Goal: Task Accomplishment & Management: Use online tool/utility

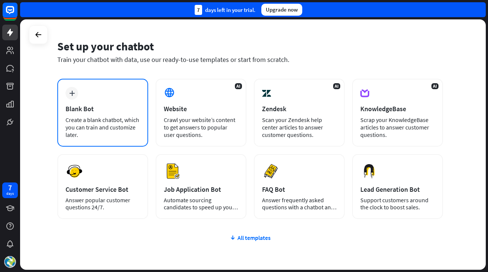
scroll to position [20, 0]
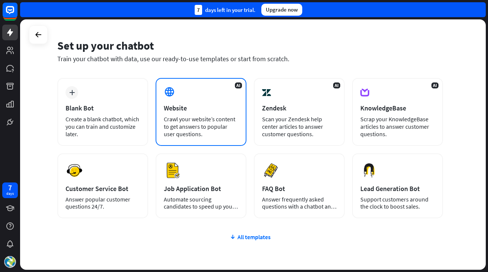
click at [204, 108] on div "Website" at bounding box center [201, 108] width 74 height 9
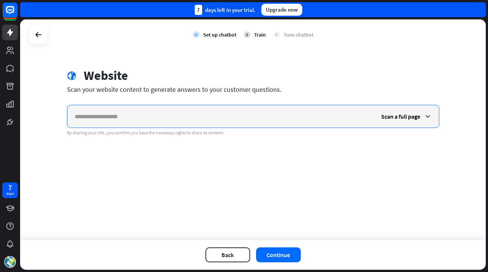
paste input "**********"
type input "**********"
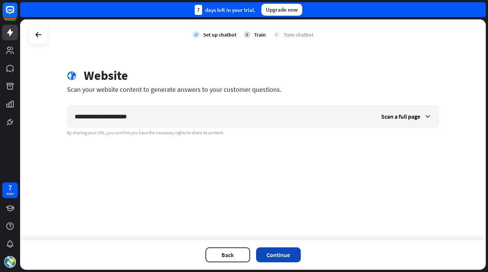
click at [274, 250] on button "Continue" at bounding box center [278, 254] width 45 height 15
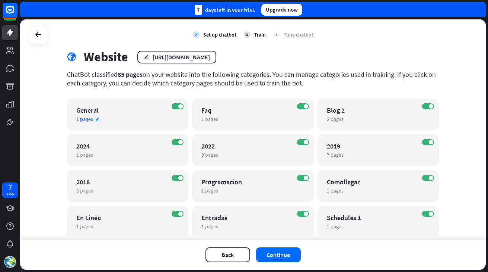
scroll to position [19, 0]
click at [430, 105] on span at bounding box center [431, 106] width 4 height 4
click at [180, 107] on span at bounding box center [180, 106] width 4 height 4
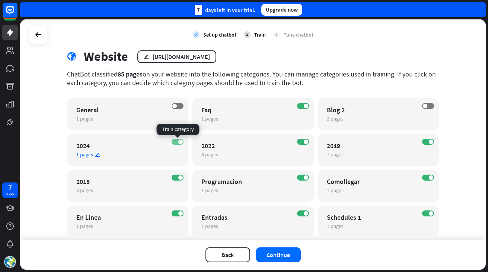
click at [177, 140] on label "ON" at bounding box center [178, 142] width 12 height 6
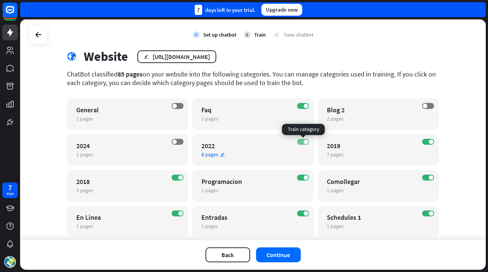
click at [299, 142] on label "ON" at bounding box center [303, 142] width 12 height 6
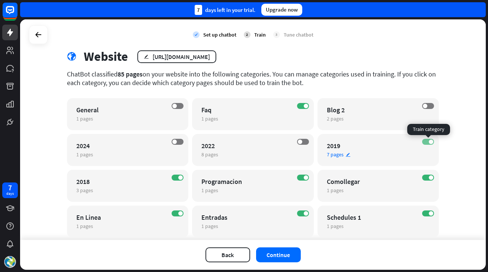
click at [426, 142] on label "ON" at bounding box center [428, 142] width 12 height 6
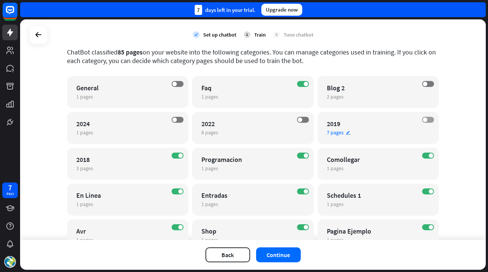
scroll to position [44, 0]
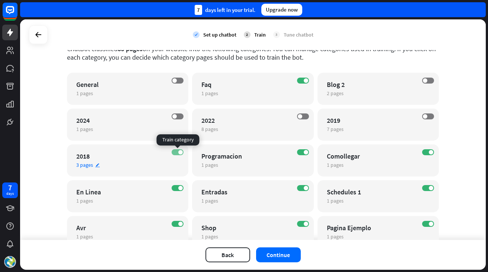
click at [177, 150] on label "ON" at bounding box center [178, 152] width 12 height 6
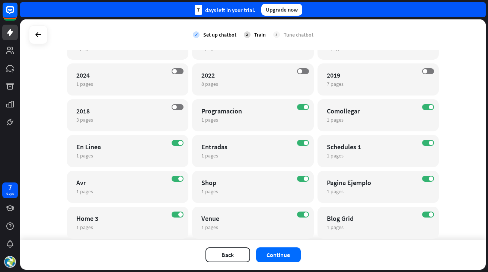
scroll to position [95, 0]
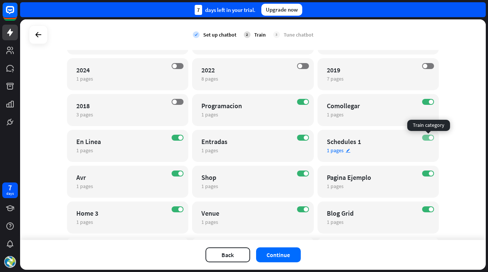
click at [432, 136] on span at bounding box center [431, 137] width 4 height 4
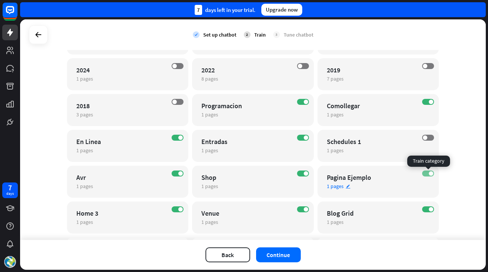
click at [427, 173] on label "ON" at bounding box center [428, 173] width 12 height 6
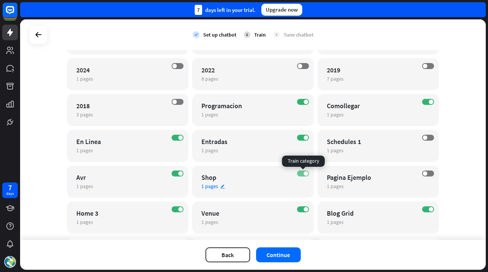
click at [300, 174] on label "ON" at bounding box center [303, 173] width 12 height 6
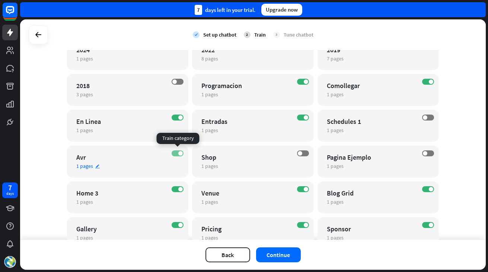
scroll to position [117, 0]
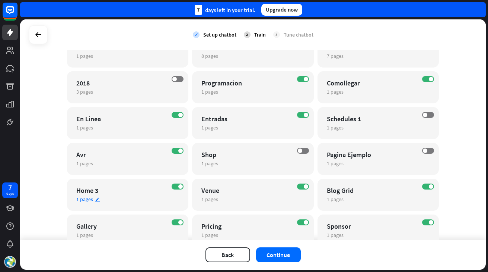
click at [177, 182] on div "ON Home 3 1 pages edit" at bounding box center [128, 194] width 122 height 32
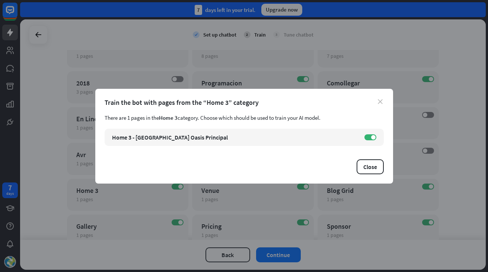
click at [380, 101] on icon "close" at bounding box center [380, 101] width 5 height 5
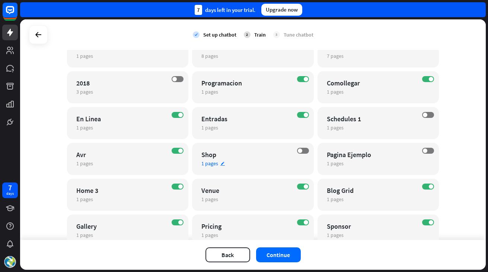
scroll to position [147, 0]
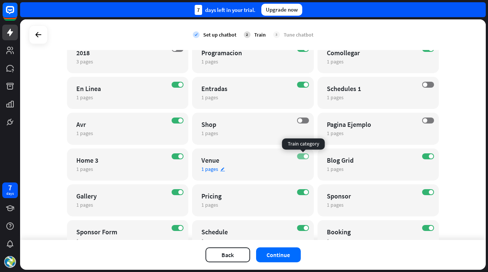
click at [303, 155] on label "ON" at bounding box center [303, 156] width 12 height 6
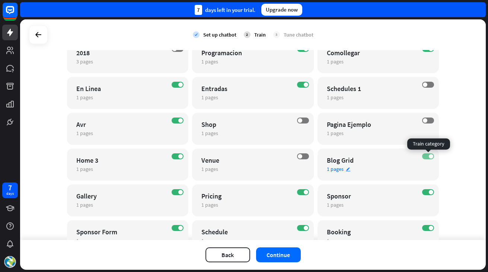
click at [426, 156] on label "ON" at bounding box center [428, 156] width 12 height 6
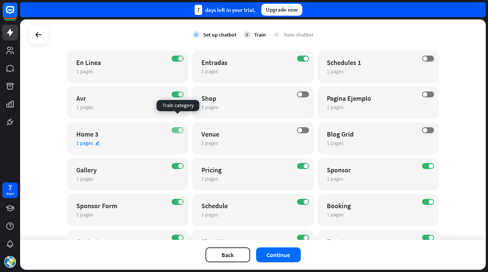
scroll to position [187, 0]
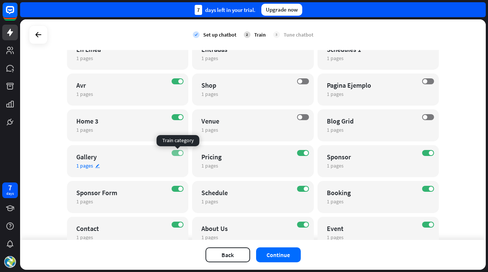
click at [178, 153] on span at bounding box center [180, 152] width 4 height 4
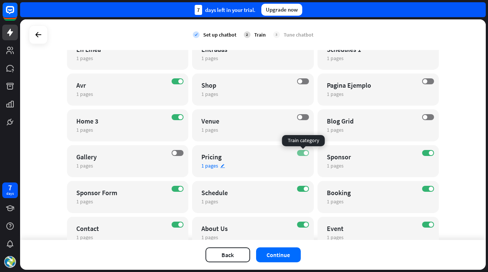
click at [301, 153] on label "ON" at bounding box center [303, 153] width 12 height 6
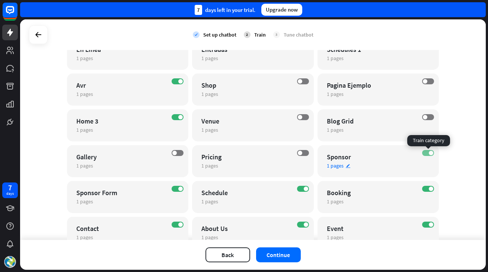
click at [431, 152] on span at bounding box center [431, 152] width 4 height 4
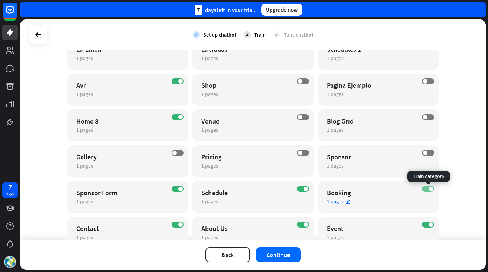
click at [426, 187] on label "ON" at bounding box center [428, 188] width 12 height 6
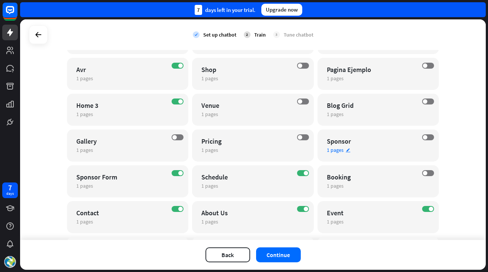
scroll to position [203, 0]
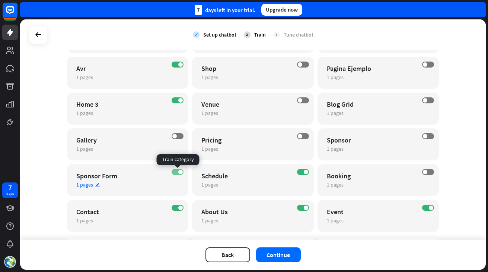
click at [177, 171] on label "ON" at bounding box center [178, 172] width 12 height 6
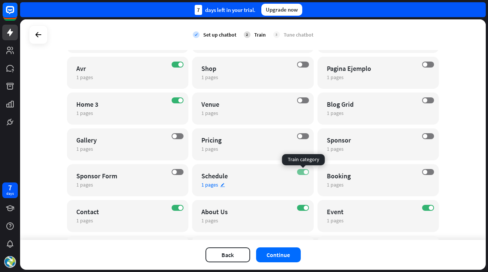
click at [301, 171] on label "ON" at bounding box center [303, 172] width 12 height 6
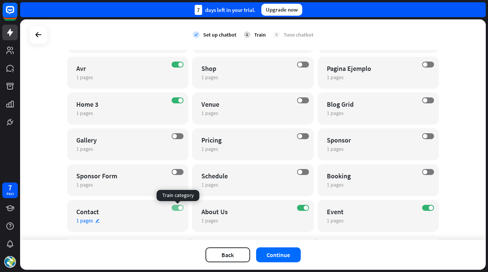
click at [175, 206] on label "ON" at bounding box center [178, 207] width 12 height 6
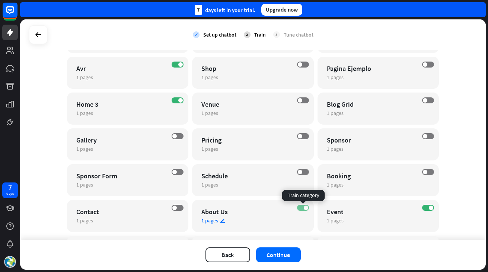
click at [300, 207] on label "ON" at bounding box center [303, 207] width 12 height 6
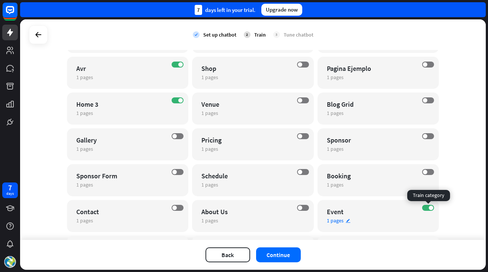
click at [433, 204] on div "ON" at bounding box center [428, 207] width 12 height 6
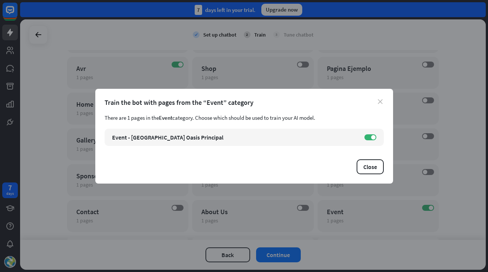
click at [381, 99] on icon "close" at bounding box center [380, 101] width 5 height 5
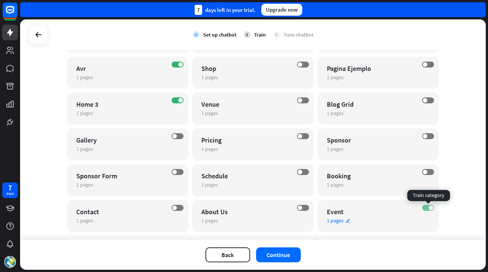
click at [427, 207] on label "ON" at bounding box center [428, 207] width 12 height 6
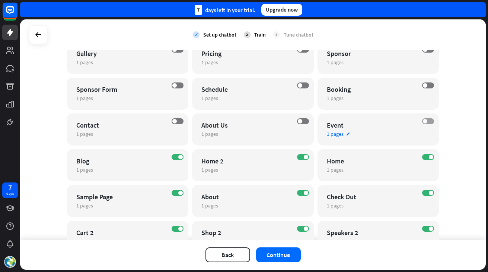
scroll to position [291, 0]
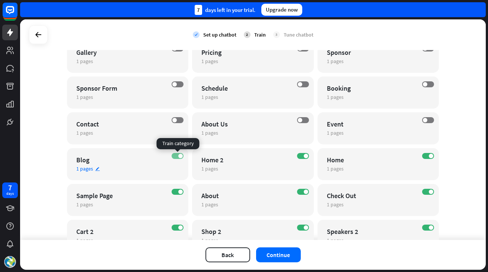
click at [180, 153] on span at bounding box center [180, 155] width 4 height 4
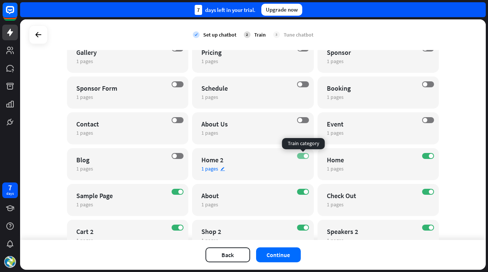
click at [301, 155] on label "ON" at bounding box center [303, 156] width 12 height 6
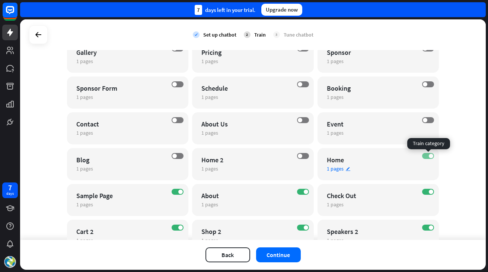
click at [431, 157] on span at bounding box center [431, 155] width 4 height 4
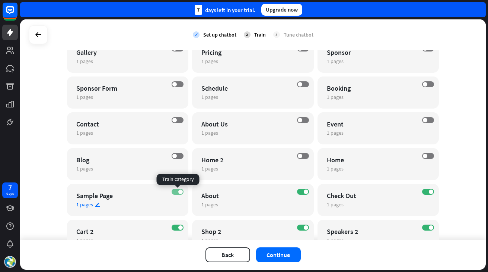
click at [177, 190] on label "ON" at bounding box center [178, 191] width 12 height 6
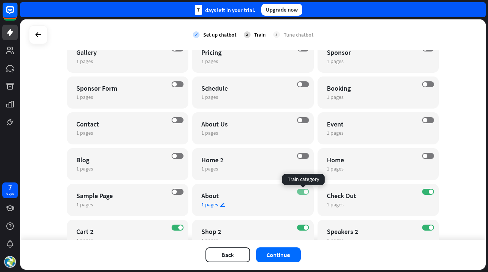
click at [303, 190] on label "ON" at bounding box center [303, 191] width 12 height 6
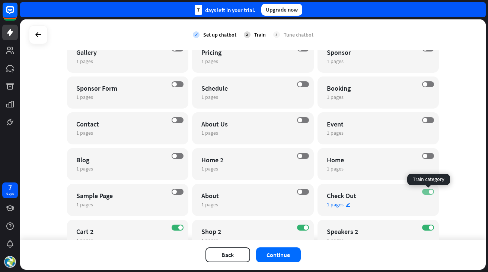
click at [433, 192] on span at bounding box center [431, 191] width 4 height 4
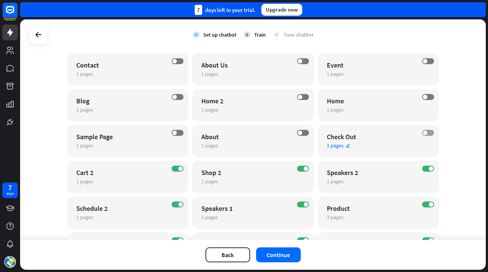
scroll to position [356, 0]
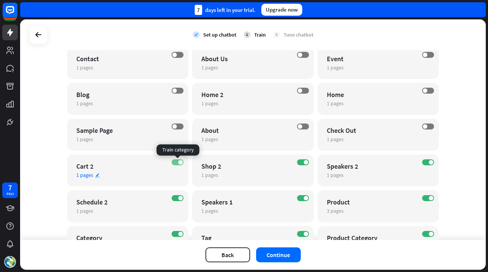
click at [175, 159] on label "ON" at bounding box center [178, 162] width 12 height 6
click at [299, 158] on div "ON Shop 2 1 pages edit" at bounding box center [253, 170] width 122 height 32
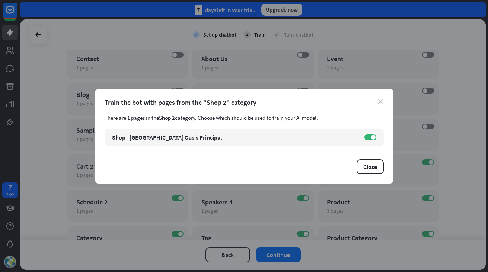
click at [381, 101] on icon "close" at bounding box center [380, 101] width 5 height 5
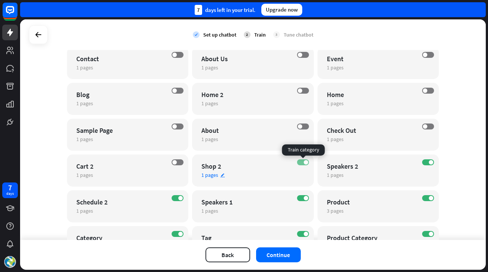
click at [301, 162] on label "ON" at bounding box center [303, 162] width 12 height 6
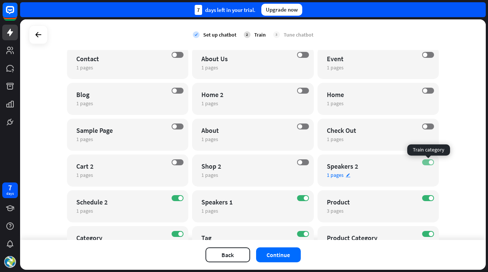
click at [425, 163] on label "ON" at bounding box center [428, 162] width 12 height 6
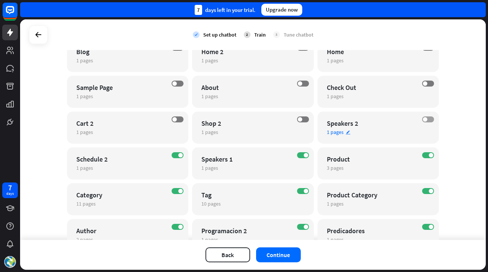
scroll to position [415, 0]
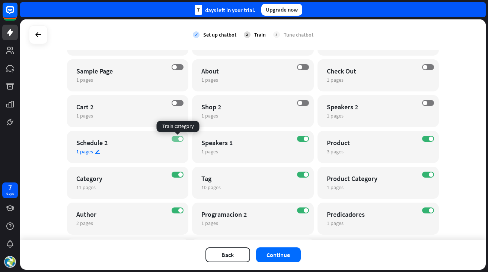
click at [180, 137] on span at bounding box center [180, 138] width 4 height 4
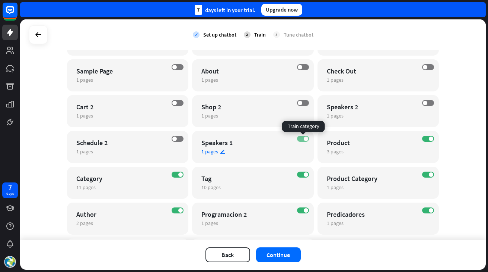
click at [307, 139] on span at bounding box center [306, 138] width 4 height 4
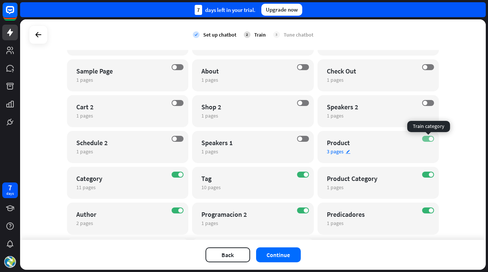
click at [428, 138] on label "ON" at bounding box center [428, 139] width 12 height 6
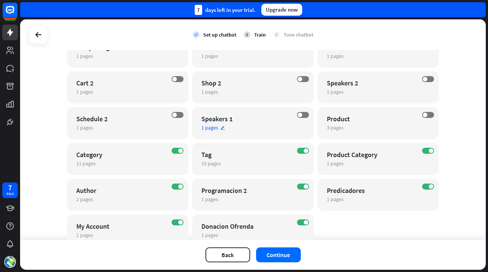
scroll to position [448, 0]
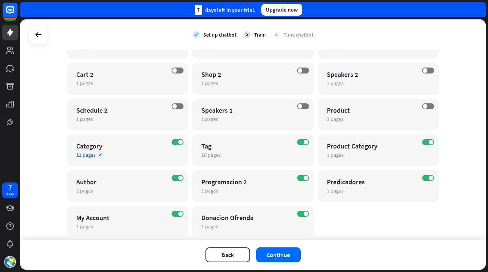
click at [184, 142] on div "ON Category 11 pages edit" at bounding box center [128, 150] width 122 height 32
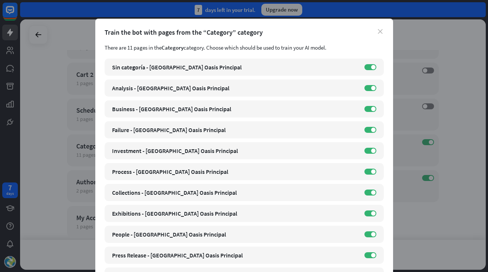
click at [381, 31] on icon "close" at bounding box center [380, 31] width 5 height 5
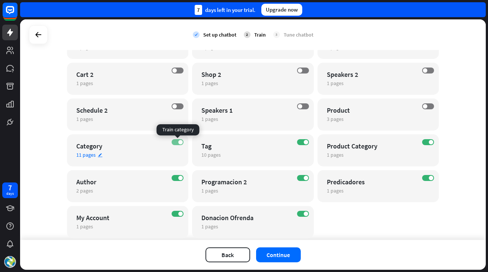
click at [174, 141] on label "ON" at bounding box center [178, 142] width 12 height 6
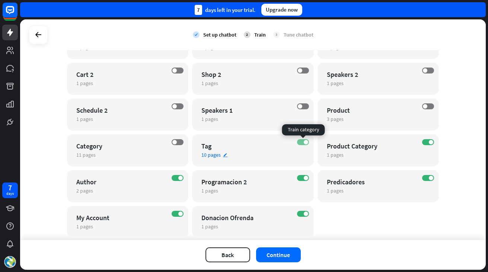
click at [307, 142] on span at bounding box center [306, 142] width 4 height 4
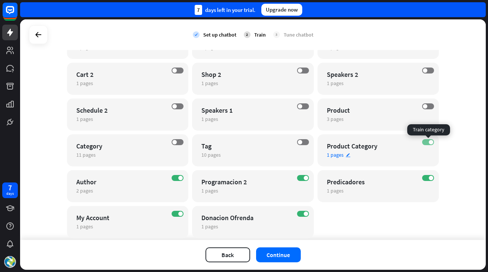
click at [429, 141] on label "ON" at bounding box center [428, 142] width 12 height 6
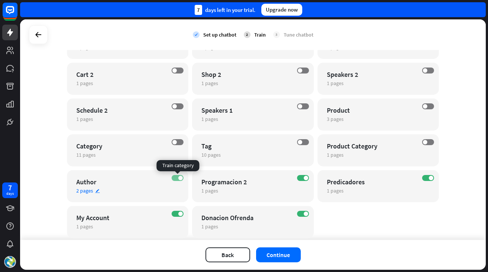
click at [178, 177] on label "ON" at bounding box center [178, 178] width 12 height 6
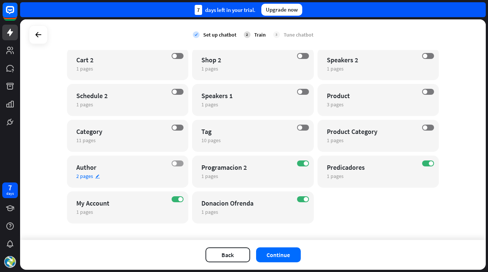
scroll to position [469, 0]
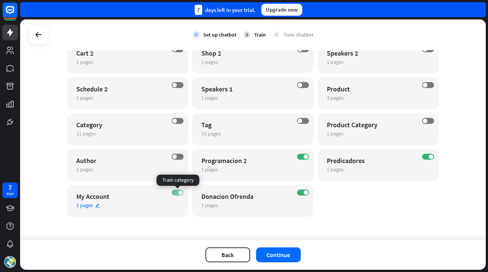
click at [177, 191] on label "ON" at bounding box center [178, 192] width 12 height 6
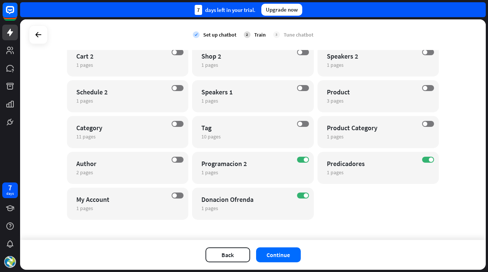
scroll to position [470, 0]
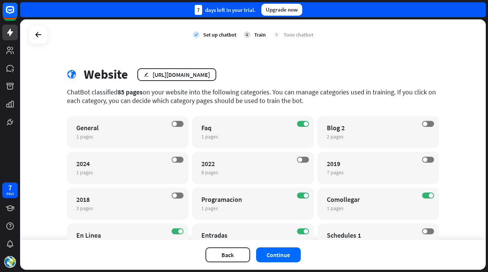
scroll to position [0, 0]
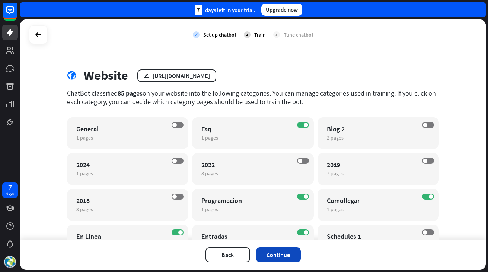
click at [278, 251] on button "Continue" at bounding box center [278, 254] width 45 height 15
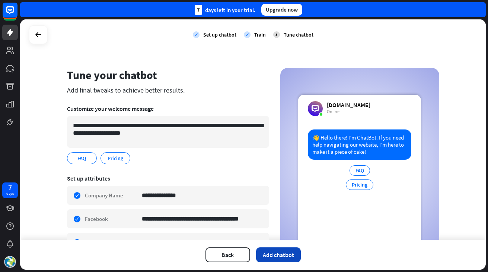
click at [272, 252] on button "Add chatbot" at bounding box center [278, 254] width 45 height 15
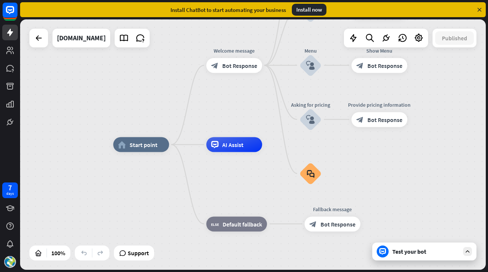
click at [397, 249] on div "Test your bot" at bounding box center [426, 250] width 67 height 7
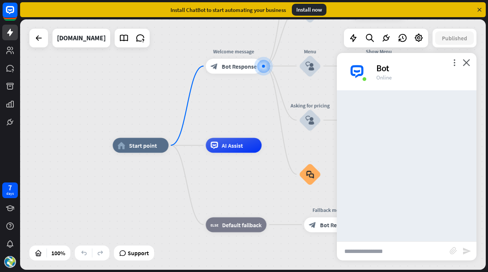
click at [353, 251] on input "text" at bounding box center [393, 250] width 113 height 19
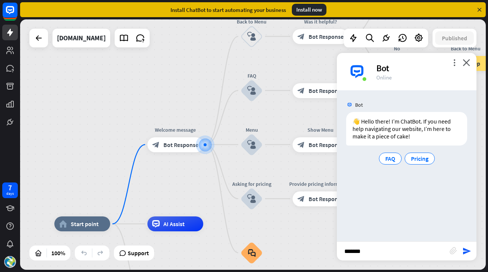
type input "********"
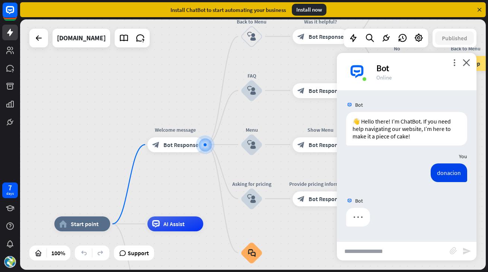
click at [479, 9] on icon at bounding box center [479, 9] width 7 height 7
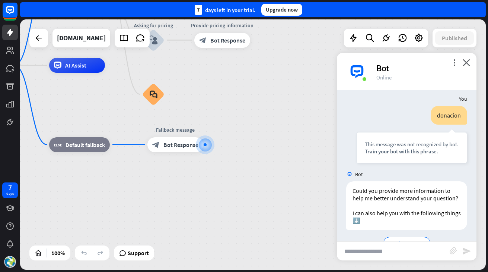
scroll to position [77, 0]
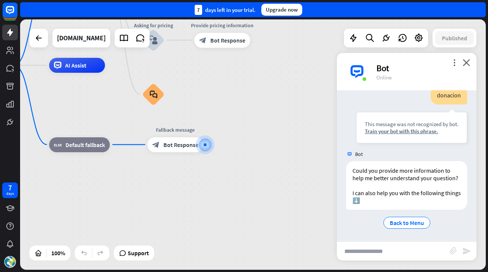
click at [361, 251] on input "text" at bounding box center [393, 250] width 113 height 19
type input "**********"
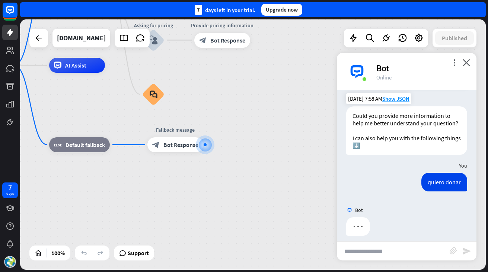
scroll to position [138, 0]
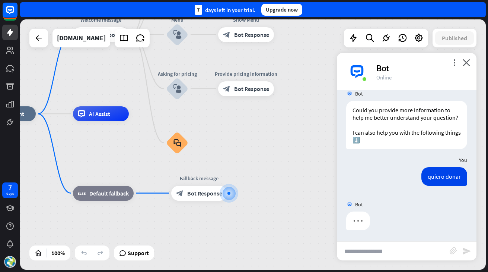
drag, startPoint x: 224, startPoint y: 92, endPoint x: 250, endPoint y: 143, distance: 57.3
click at [250, 143] on div "home_2 Start point Welcome message block_bot_response Bot Response Back to Menu…" at bounding box center [213, 239] width 466 height 250
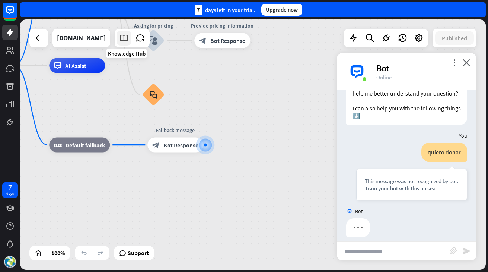
scroll to position [169, 0]
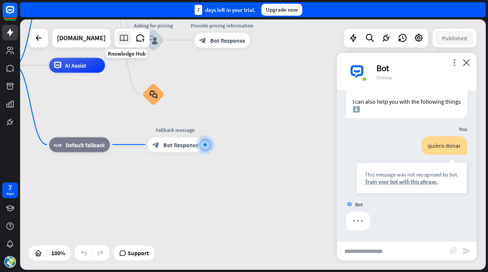
click at [129, 38] on icon at bounding box center [124, 38] width 10 height 10
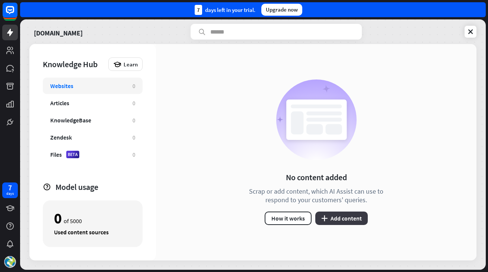
click at [334, 217] on button "plus Add content" at bounding box center [341, 217] width 53 height 13
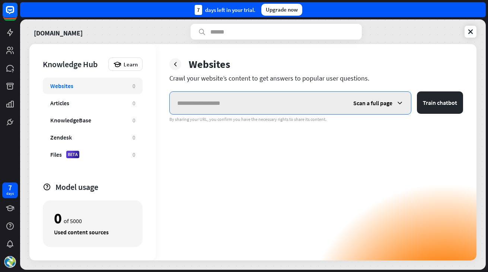
paste input "**********"
type input "**********"
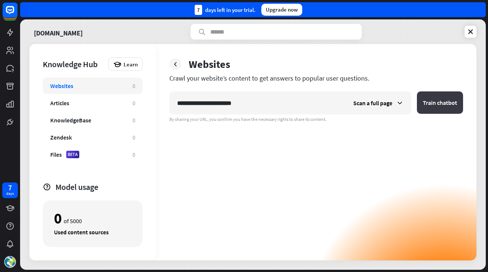
click at [442, 112] on button "Train chatbot" at bounding box center [440, 102] width 46 height 22
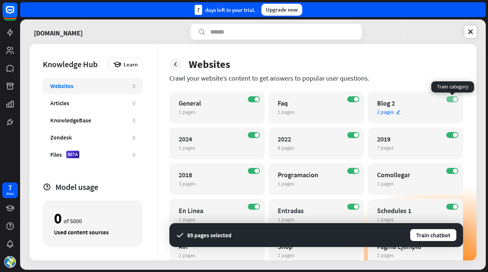
click at [456, 98] on span at bounding box center [455, 99] width 4 height 4
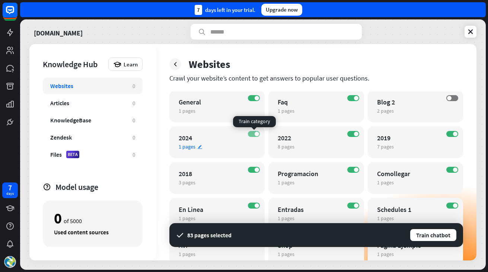
click at [255, 133] on span at bounding box center [257, 133] width 4 height 4
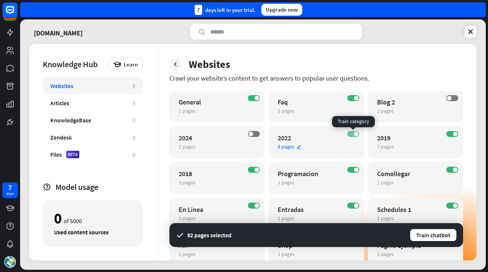
click at [349, 135] on label "ON" at bounding box center [353, 134] width 12 height 6
click at [450, 131] on label "ON" at bounding box center [453, 134] width 12 height 6
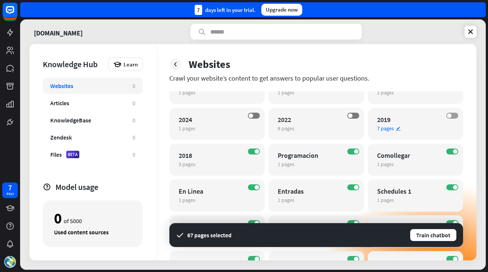
scroll to position [25, 0]
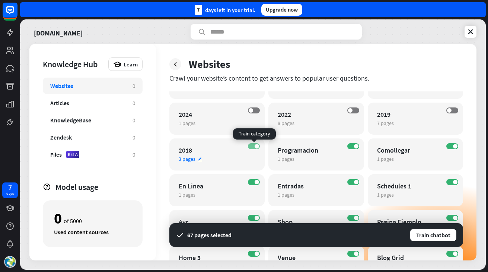
click at [251, 145] on label "ON" at bounding box center [254, 146] width 12 height 6
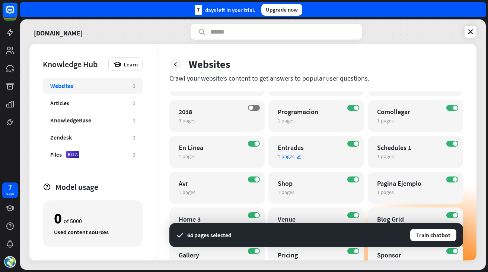
scroll to position [71, 0]
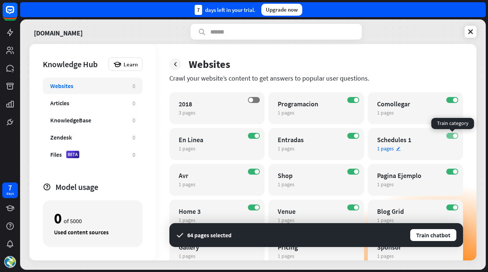
click at [452, 134] on label "ON" at bounding box center [453, 136] width 12 height 6
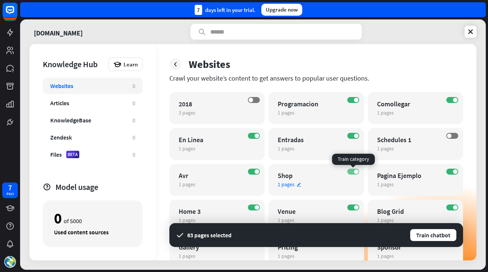
click at [352, 172] on label "ON" at bounding box center [353, 171] width 12 height 6
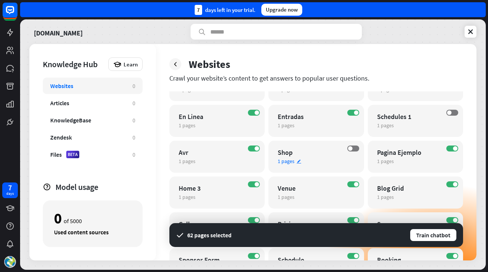
scroll to position [101, 0]
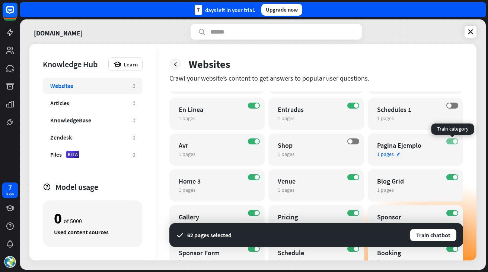
click at [451, 138] on label "ON" at bounding box center [453, 141] width 12 height 6
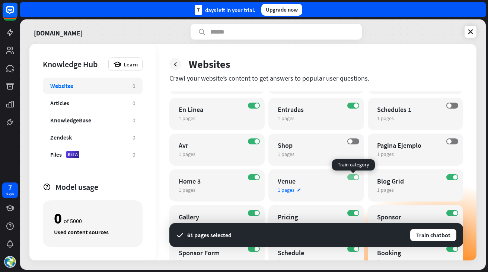
click at [353, 176] on label "ON" at bounding box center [353, 177] width 12 height 6
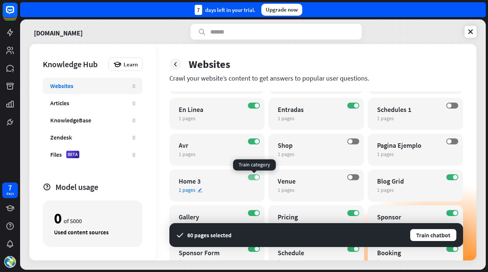
click at [257, 178] on span at bounding box center [257, 177] width 4 height 4
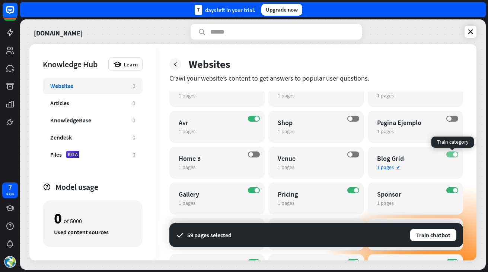
click at [455, 155] on span at bounding box center [455, 154] width 4 height 4
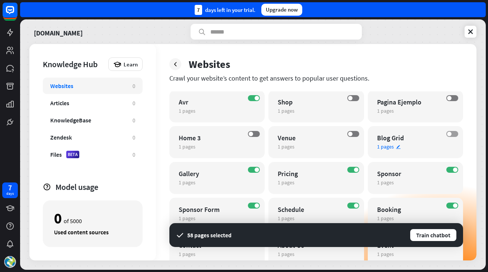
scroll to position [147, 0]
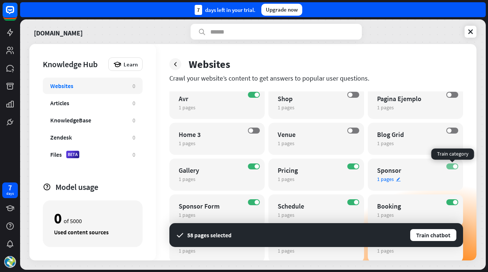
click at [450, 164] on label "ON" at bounding box center [453, 166] width 12 height 6
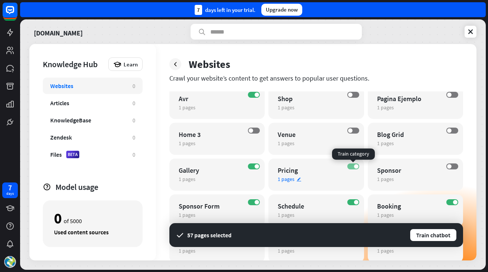
click at [351, 164] on label "ON" at bounding box center [353, 166] width 12 height 6
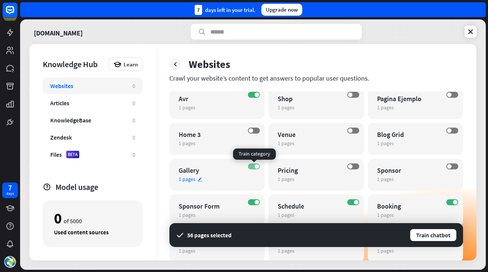
click at [252, 166] on label "ON" at bounding box center [254, 166] width 12 height 6
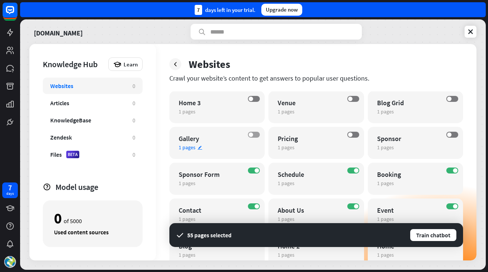
scroll to position [181, 0]
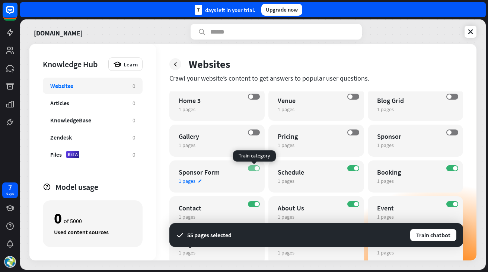
click at [255, 167] on span at bounding box center [257, 168] width 4 height 4
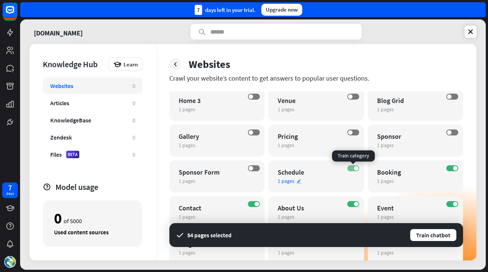
click at [354, 166] on label "ON" at bounding box center [353, 168] width 12 height 6
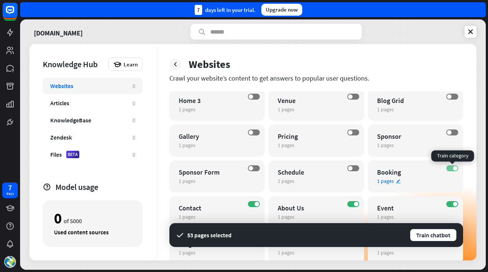
click at [451, 168] on label "ON" at bounding box center [453, 168] width 12 height 6
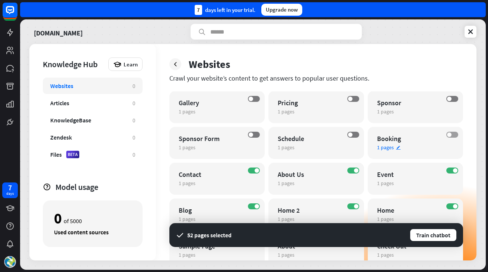
scroll to position [223, 0]
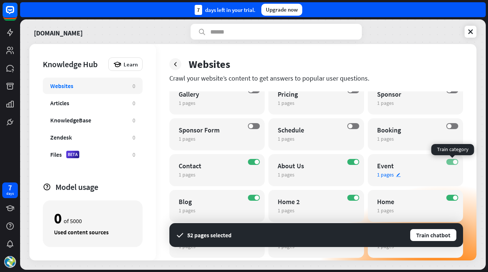
click at [452, 163] on label "ON" at bounding box center [453, 162] width 12 height 6
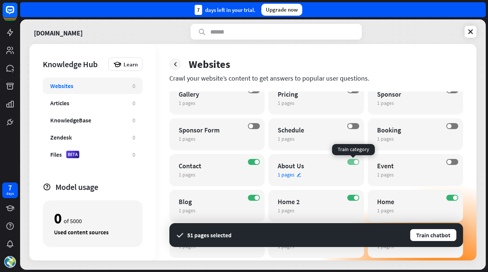
click at [351, 160] on label "ON" at bounding box center [353, 162] width 12 height 6
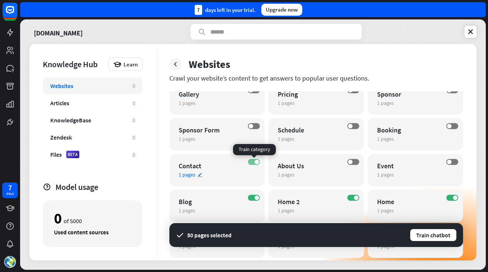
click at [254, 164] on label "ON" at bounding box center [254, 162] width 12 height 6
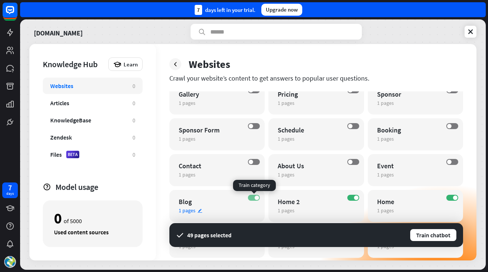
click at [256, 196] on span at bounding box center [257, 197] width 4 height 4
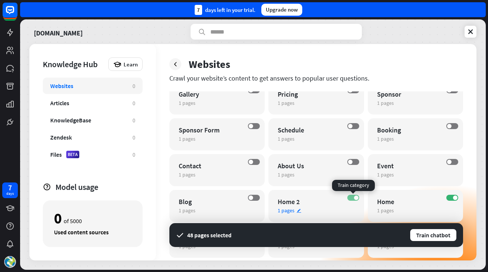
click at [356, 196] on span at bounding box center [356, 197] width 4 height 4
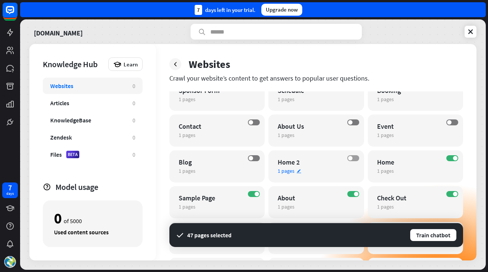
scroll to position [263, 0]
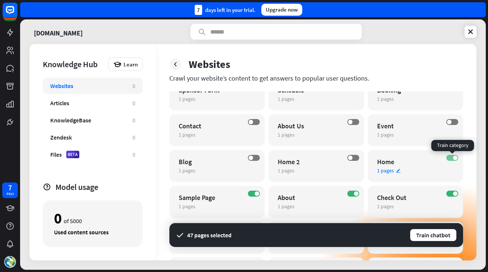
click at [450, 158] on label "ON" at bounding box center [453, 158] width 12 height 6
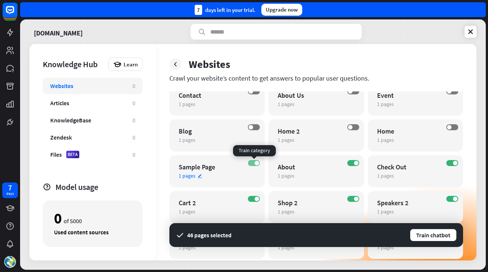
click at [254, 160] on label "ON" at bounding box center [254, 163] width 12 height 6
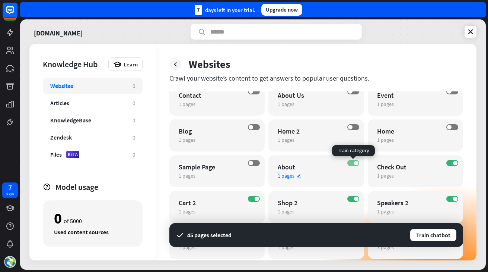
click at [355, 162] on span at bounding box center [356, 163] width 4 height 4
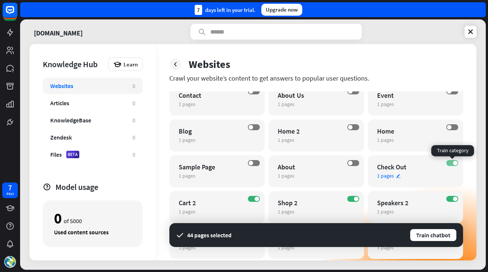
click at [449, 162] on label "ON" at bounding box center [453, 163] width 12 height 6
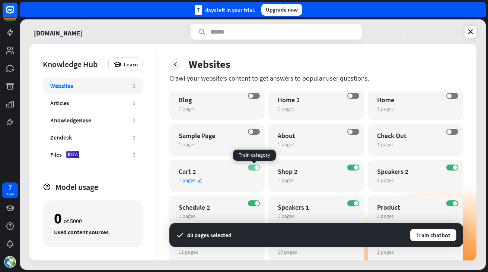
click at [255, 165] on label "ON" at bounding box center [254, 167] width 12 height 6
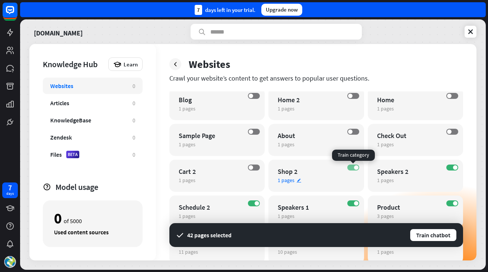
click at [355, 165] on label "ON" at bounding box center [353, 167] width 12 height 6
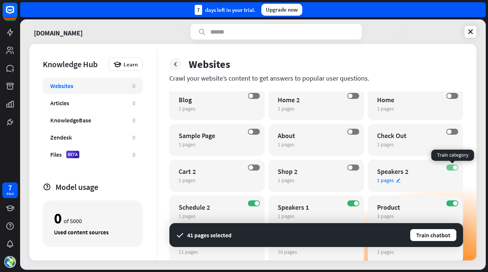
click at [450, 166] on label "ON" at bounding box center [453, 167] width 12 height 6
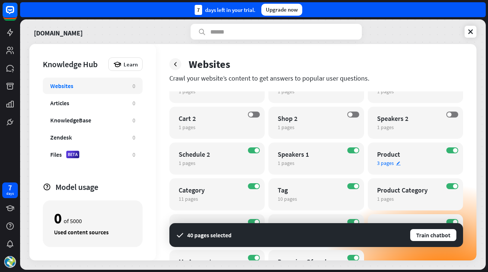
scroll to position [380, 0]
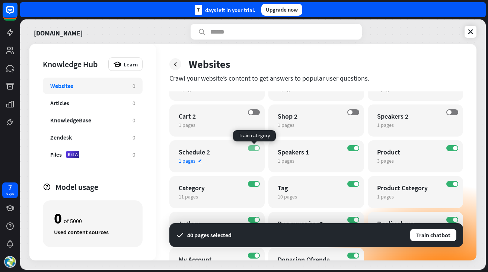
click at [255, 146] on label "ON" at bounding box center [254, 148] width 12 height 6
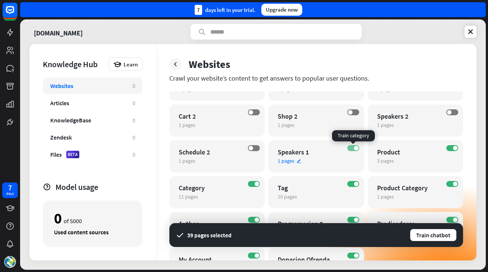
click at [353, 147] on label "ON" at bounding box center [353, 148] width 12 height 6
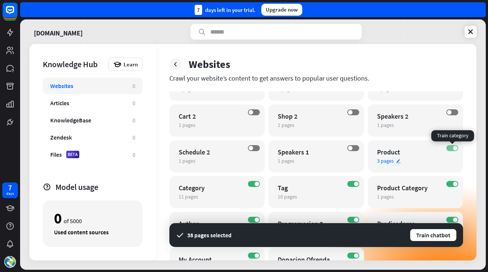
click at [451, 149] on label "ON" at bounding box center [453, 148] width 12 height 6
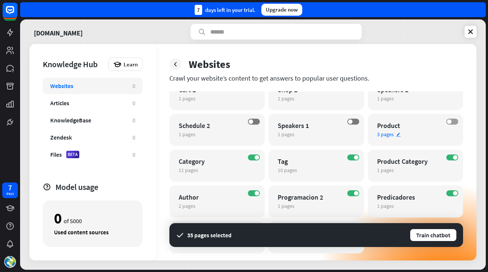
scroll to position [412, 0]
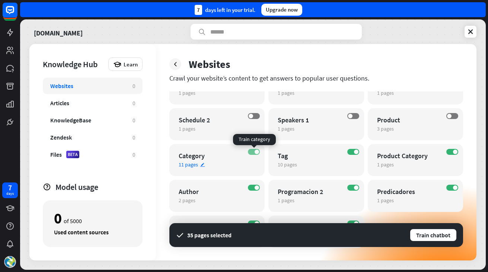
click at [255, 152] on span at bounding box center [257, 151] width 4 height 4
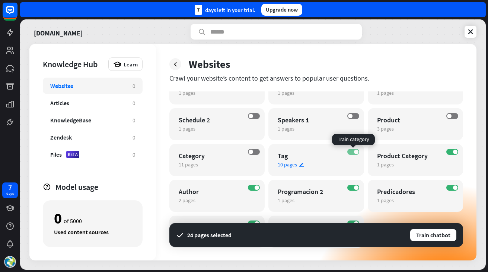
click at [350, 150] on label "ON" at bounding box center [353, 152] width 12 height 6
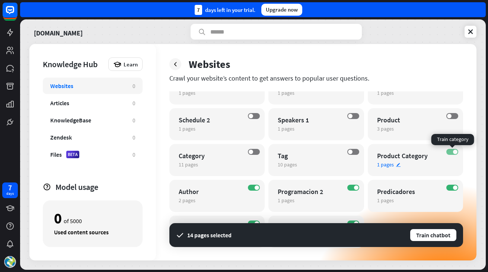
click at [449, 150] on label "ON" at bounding box center [453, 152] width 12 height 6
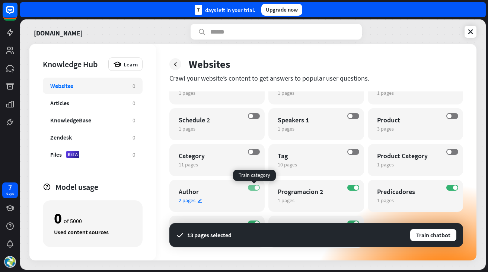
click at [254, 187] on label "ON" at bounding box center [254, 187] width 12 height 6
click at [254, 187] on label "OFF" at bounding box center [254, 187] width 12 height 6
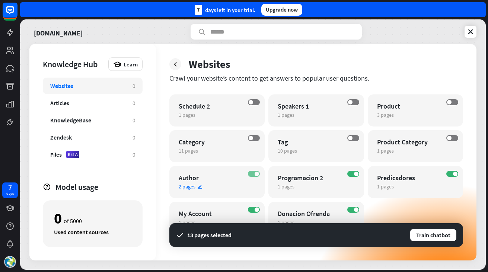
scroll to position [432, 0]
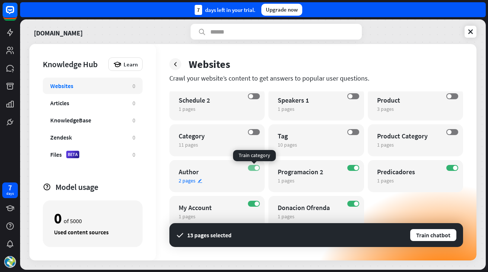
click at [254, 166] on label "ON" at bounding box center [254, 168] width 12 height 6
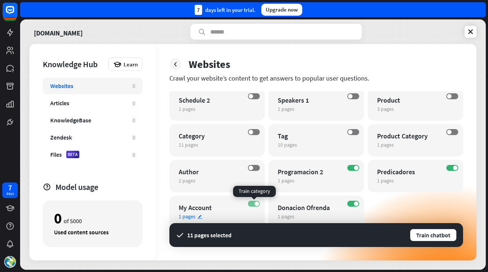
click at [253, 201] on label "ON" at bounding box center [254, 203] width 12 height 6
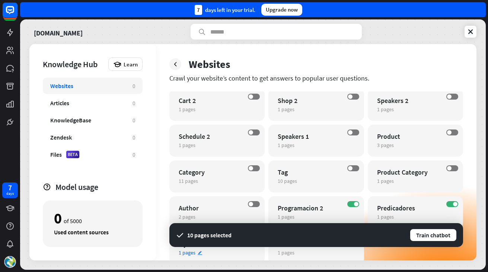
scroll to position [441, 0]
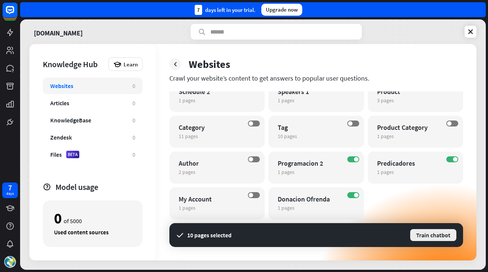
click at [432, 237] on button "Train chatbot" at bounding box center [434, 234] width 48 height 13
click at [152, 30] on div "[DOMAIN_NAME]" at bounding box center [252, 32] width 447 height 16
click at [13, 32] on icon at bounding box center [10, 32] width 9 height 9
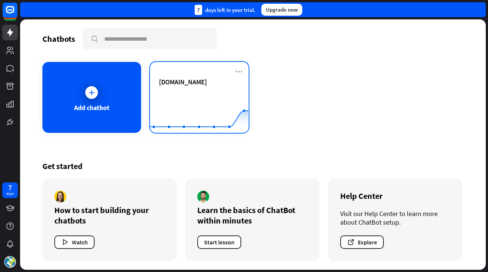
click at [185, 79] on span "[DOMAIN_NAME]" at bounding box center [183, 81] width 48 height 9
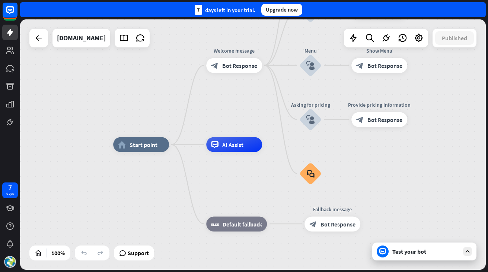
click at [404, 254] on div "Test your bot" at bounding box center [426, 250] width 67 height 7
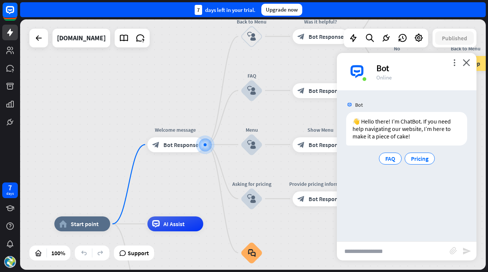
click at [365, 247] on input "text" at bounding box center [393, 250] width 113 height 19
type input "****"
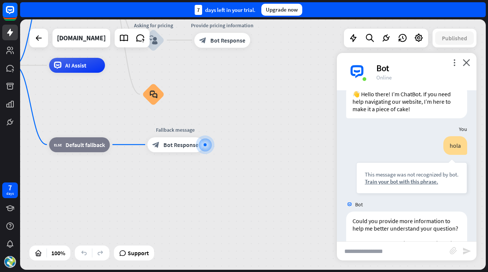
scroll to position [77, 0]
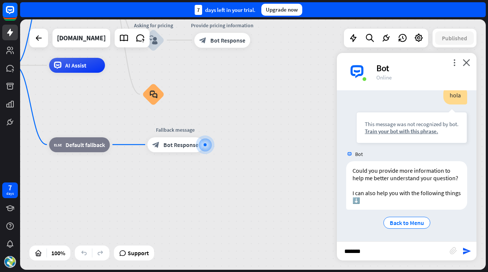
type input "********"
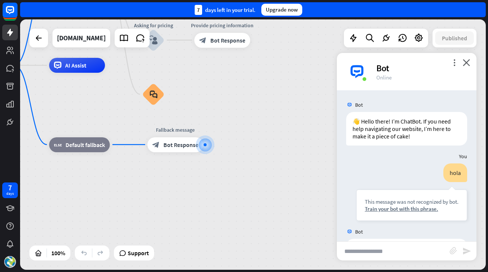
scroll to position [219, 0]
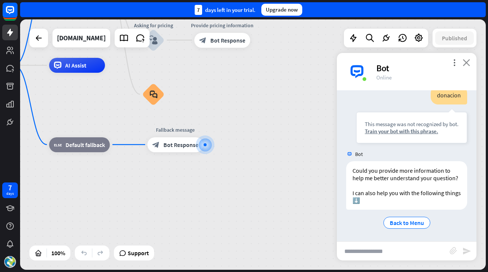
click at [464, 64] on icon "close" at bounding box center [466, 62] width 7 height 7
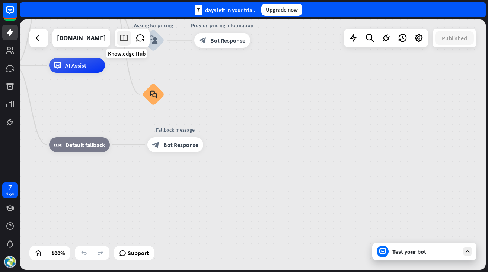
click at [129, 39] on icon at bounding box center [124, 38] width 10 height 10
